Goal: Find specific page/section: Find specific page/section

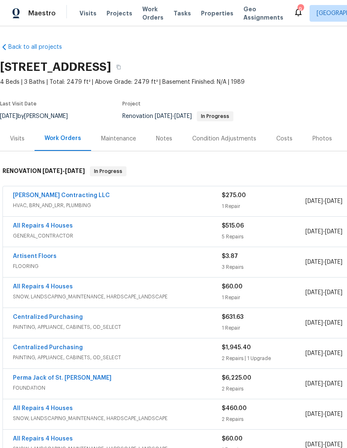
click at [210, 17] on span "Properties" at bounding box center [217, 13] width 32 height 8
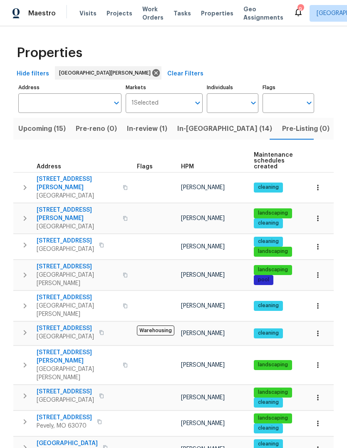
click at [193, 169] on div "HPM" at bounding box center [214, 167] width 66 height 6
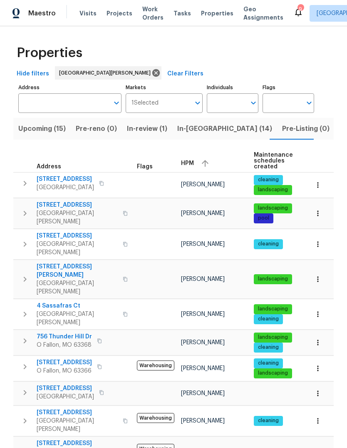
click at [193, 167] on div "HPM" at bounding box center [214, 163] width 66 height 12
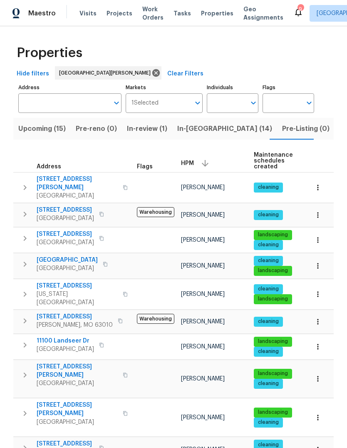
click at [192, 164] on span "HPM" at bounding box center [187, 163] width 13 height 6
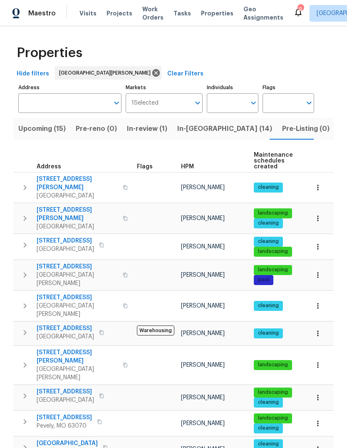
click at [190, 169] on span "HPM" at bounding box center [187, 167] width 13 height 6
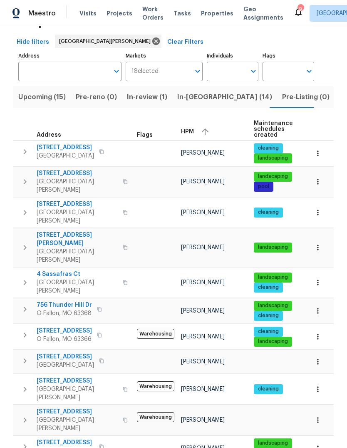
scroll to position [56, 0]
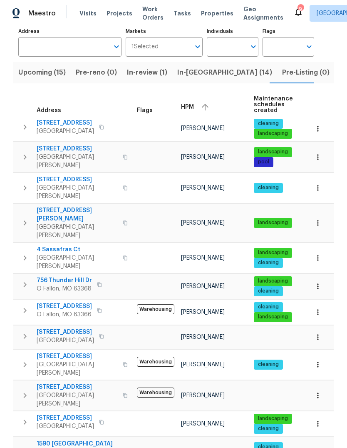
click at [86, 439] on span "1590 [GEOGRAPHIC_DATA][PERSON_NAME]" at bounding box center [77, 447] width 81 height 17
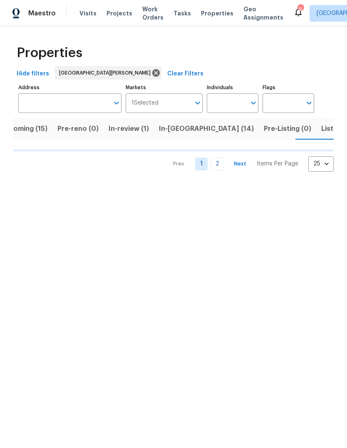
scroll to position [0, 23]
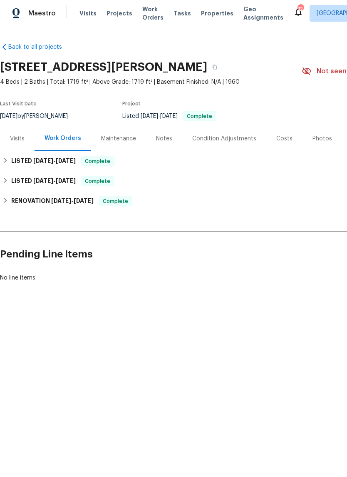
click at [160, 137] on div "Notes" at bounding box center [164, 139] width 16 height 8
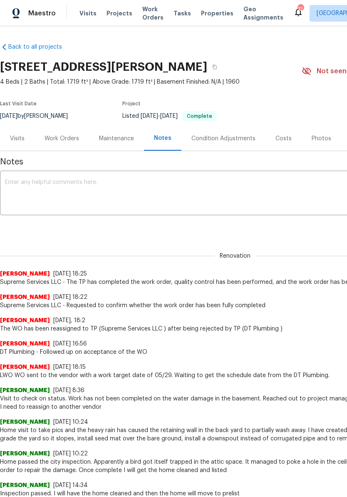
click at [285, 139] on div "Costs" at bounding box center [284, 139] width 16 height 8
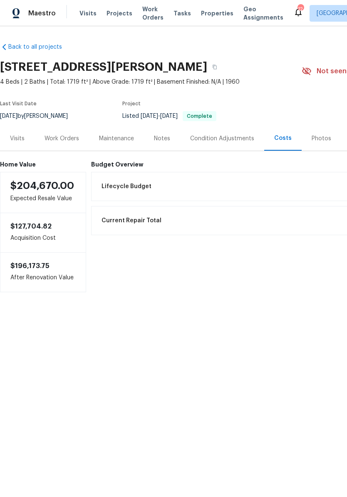
click at [320, 141] on div "Photos" at bounding box center [322, 139] width 20 height 8
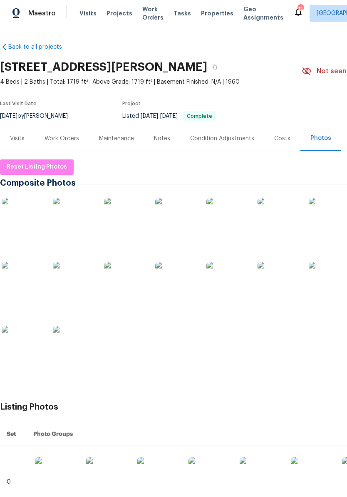
click at [27, 219] on img at bounding box center [23, 219] width 42 height 42
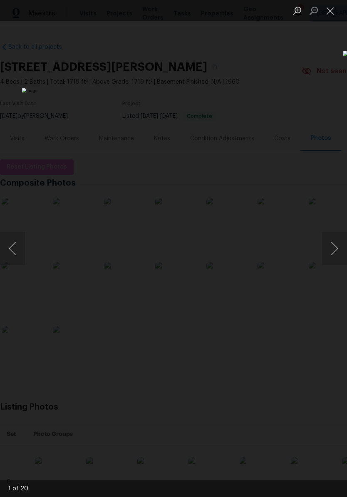
click at [336, 245] on button "Next image" at bounding box center [334, 248] width 25 height 33
click at [334, 246] on button "Next image" at bounding box center [334, 248] width 25 height 33
click at [337, 243] on button "Next image" at bounding box center [334, 248] width 25 height 33
click at [333, 244] on button "Next image" at bounding box center [334, 248] width 25 height 33
click at [334, 244] on button "Next image" at bounding box center [334, 248] width 25 height 33
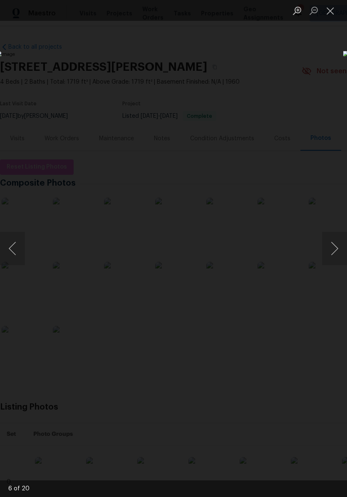
click at [336, 243] on button "Next image" at bounding box center [334, 248] width 25 height 33
click at [338, 242] on button "Next image" at bounding box center [334, 248] width 25 height 33
click at [331, 244] on button "Next image" at bounding box center [334, 248] width 25 height 33
click at [334, 242] on button "Next image" at bounding box center [334, 248] width 25 height 33
click at [334, 243] on button "Next image" at bounding box center [334, 248] width 25 height 33
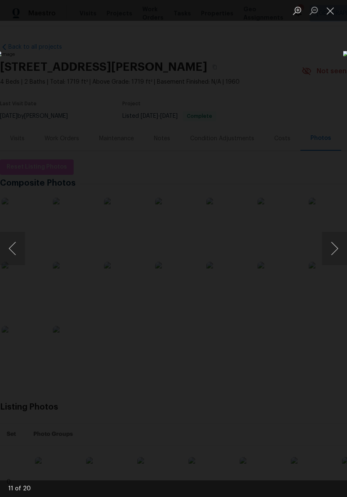
click at [336, 242] on button "Next image" at bounding box center [334, 248] width 25 height 33
click at [333, 244] on button "Next image" at bounding box center [334, 248] width 25 height 33
click at [335, 242] on button "Next image" at bounding box center [334, 248] width 25 height 33
click at [336, 247] on button "Next image" at bounding box center [334, 248] width 25 height 33
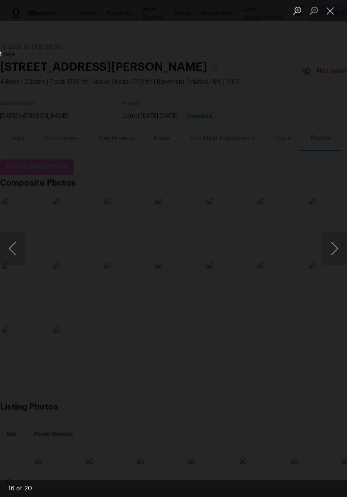
click at [337, 245] on button "Next image" at bounding box center [334, 248] width 25 height 33
click at [339, 245] on button "Next image" at bounding box center [334, 248] width 25 height 33
click at [333, 244] on button "Next image" at bounding box center [334, 248] width 25 height 33
click at [341, 245] on button "Next image" at bounding box center [334, 248] width 25 height 33
click at [337, 245] on button "Next image" at bounding box center [334, 248] width 25 height 33
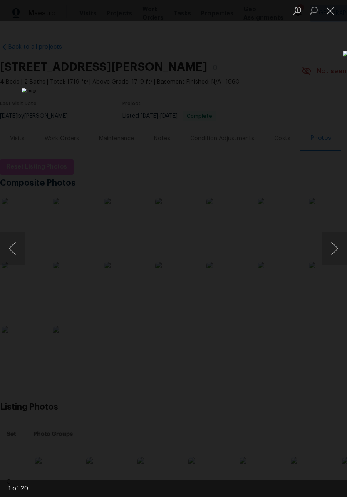
click at [332, 248] on button "Next image" at bounding box center [334, 248] width 25 height 33
click at [334, 247] on button "Next image" at bounding box center [334, 248] width 25 height 33
click at [329, 8] on button "Close lightbox" at bounding box center [330, 10] width 17 height 15
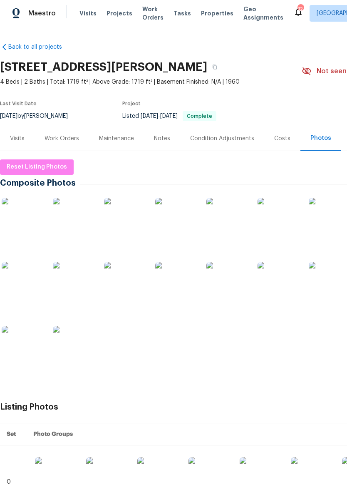
click at [174, 139] on div "Notes" at bounding box center [162, 138] width 36 height 25
